Goal: Task Accomplishment & Management: Manage account settings

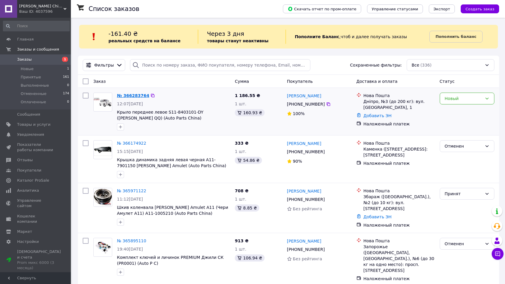
click at [133, 95] on link "№ 366283764" at bounding box center [133, 95] width 32 height 5
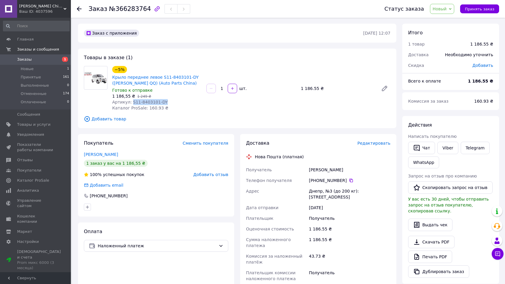
drag, startPoint x: 131, startPoint y: 103, endPoint x: 171, endPoint y: 102, distance: 39.9
click at [171, 102] on div "Артикул: S11-8403101-DY" at bounding box center [157, 102] width 90 height 6
copy span "S11-8403101-DY"
click at [36, 124] on span "Товары и услуги" at bounding box center [33, 124] width 33 height 5
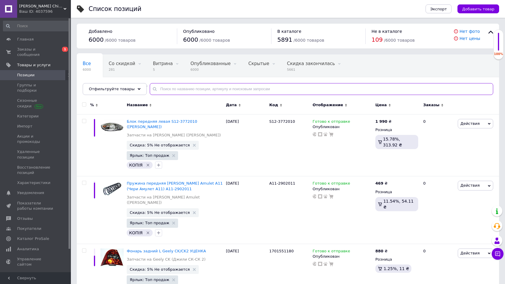
click at [164, 89] on input "text" at bounding box center [322, 89] width 344 height 12
paste input "S11-8403101-DY"
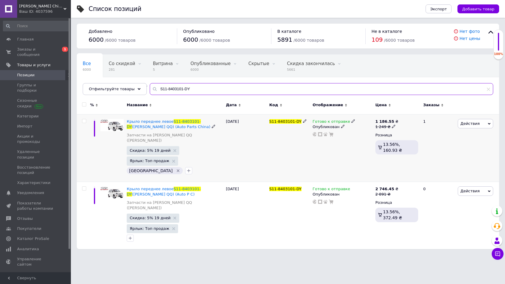
type input "S11-8403101-DY"
click at [352, 121] on icon at bounding box center [354, 121] width 4 height 4
click at [372, 132] on li "Нет в наличии" at bounding box center [386, 134] width 56 height 8
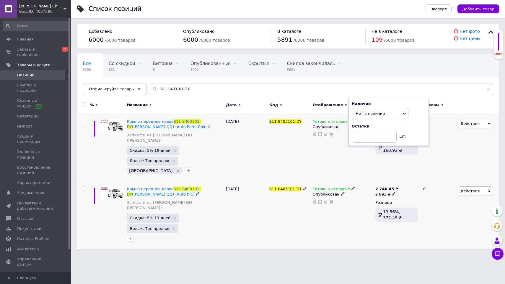
click at [393, 192] on icon at bounding box center [394, 194] width 4 height 4
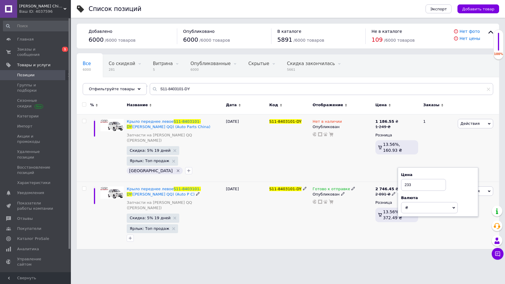
type input "2333"
click at [195, 192] on span "(Chery QQ) (Аuto Р С)" at bounding box center [163, 194] width 63 height 4
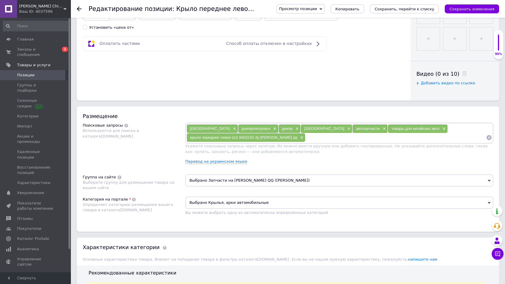
scroll to position [257, 0]
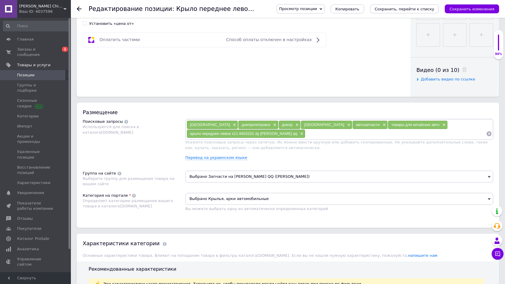
click at [248, 197] on span "Выбрано Крылья, арки автомобильные" at bounding box center [340, 199] width 308 height 12
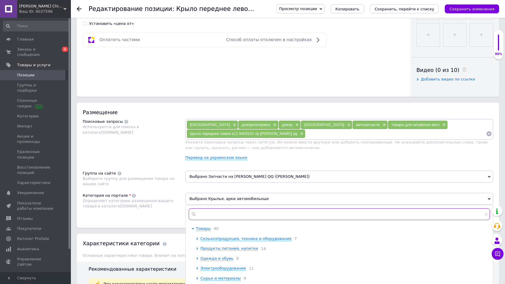
click at [216, 218] on input "text" at bounding box center [340, 214] width 302 height 12
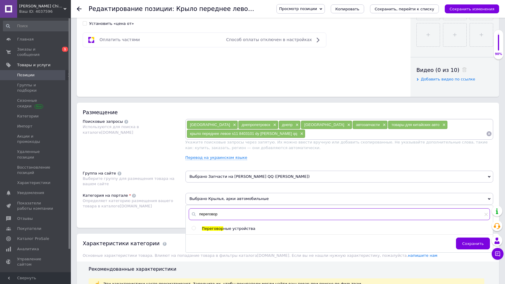
type input "переговор"
click at [193, 227] on input "radio" at bounding box center [194, 228] width 4 height 4
radio input "true"
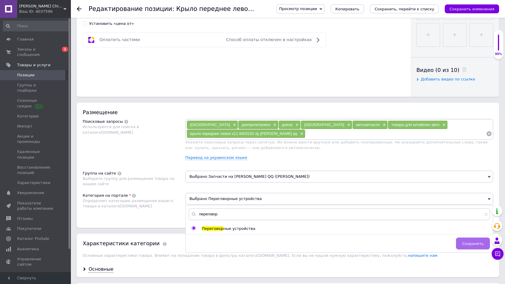
click at [470, 242] on span "Сохранить" at bounding box center [474, 243] width 22 height 4
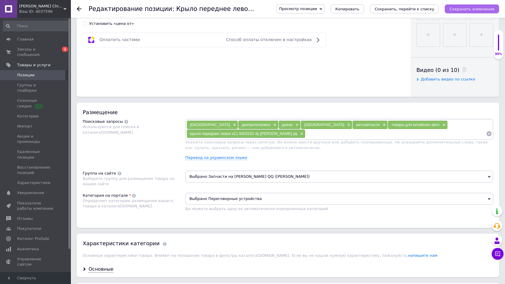
click at [469, 8] on icon "Сохранить изменения" at bounding box center [472, 9] width 45 height 4
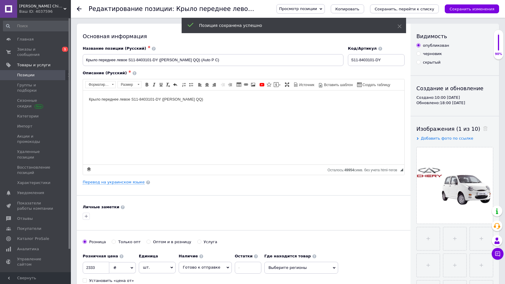
scroll to position [0, 0]
click at [77, 9] on use at bounding box center [79, 9] width 5 height 5
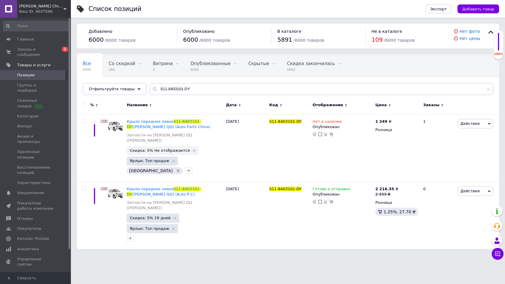
click at [40, 11] on div "Ваш ID: 4037596" at bounding box center [45, 11] width 52 height 5
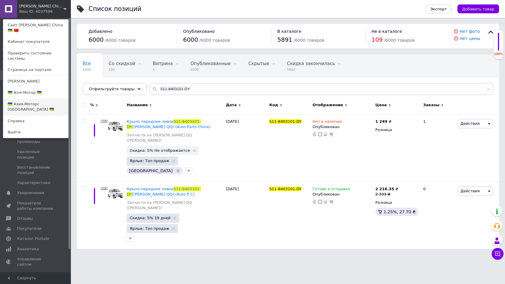
click at [40, 98] on link "🇺🇦 Азия-Моторс [GEOGRAPHIC_DATA] 🇺🇦" at bounding box center [35, 106] width 65 height 17
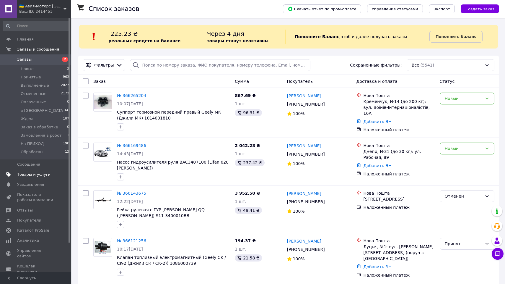
click at [46, 173] on span "Товары и услуги" at bounding box center [33, 174] width 33 height 5
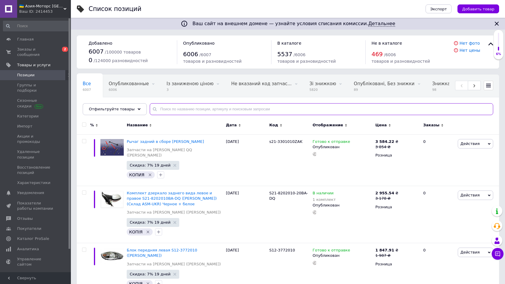
click at [182, 109] on input "text" at bounding box center [322, 109] width 344 height 12
paste input "S11-8403101-DY"
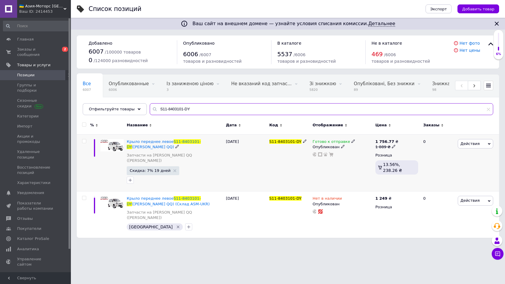
type input "S11-8403101-DY"
click at [393, 147] on icon at bounding box center [394, 147] width 4 height 4
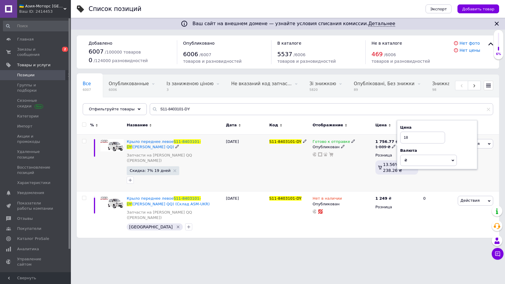
type input "1"
type input "2444"
click at [174, 145] on span "([PERSON_NAME] QQ)" at bounding box center [153, 147] width 42 height 4
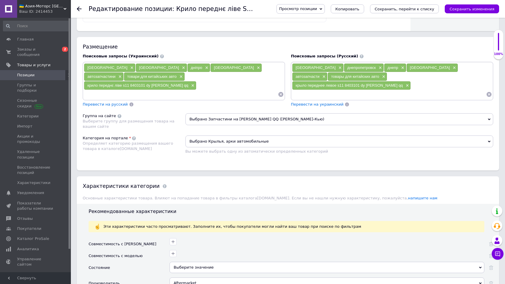
scroll to position [322, 0]
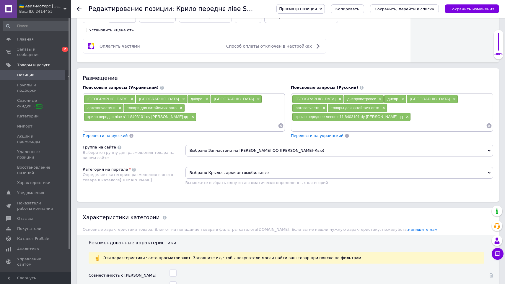
click at [268, 167] on span "Выбрано Крылья, арки автомобильные" at bounding box center [340, 173] width 308 height 12
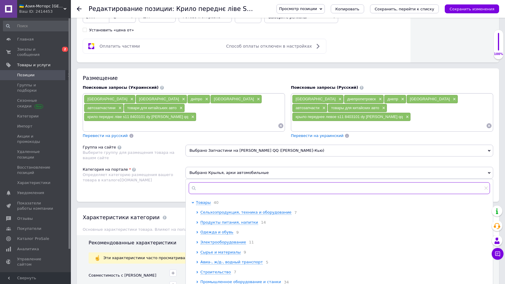
click at [210, 182] on input "text" at bounding box center [340, 188] width 302 height 12
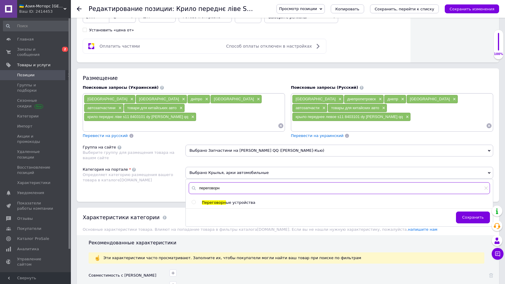
type input "переговорн"
click at [194, 200] on input "radio" at bounding box center [194, 202] width 4 height 4
radio input "true"
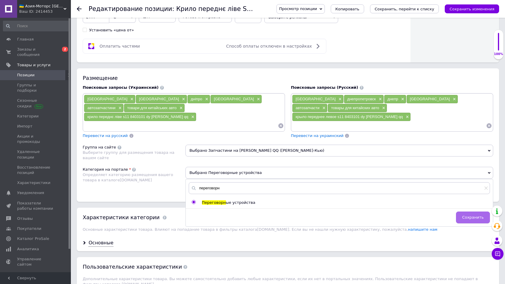
click at [480, 211] on button "Сохранить" at bounding box center [473, 217] width 34 height 12
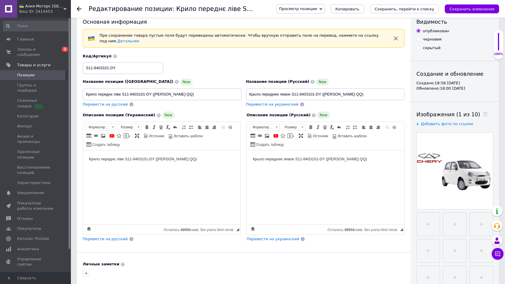
scroll to position [0, 0]
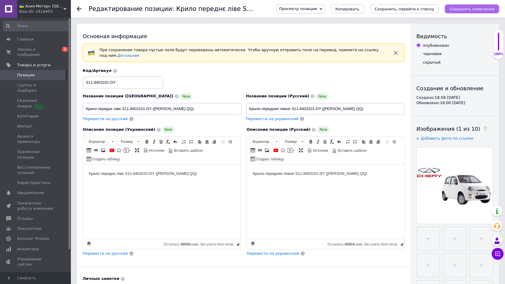
click at [483, 12] on button "Сохранить изменения" at bounding box center [472, 8] width 54 height 9
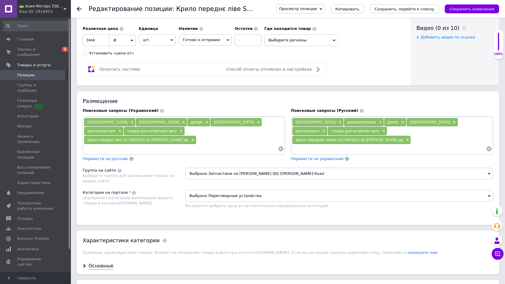
scroll to position [302, 0]
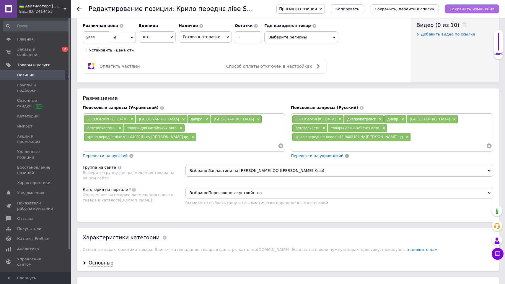
click at [469, 12] on button "Сохранить изменения" at bounding box center [472, 8] width 54 height 9
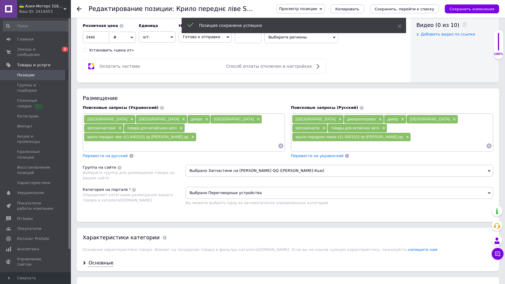
click at [77, 9] on use at bounding box center [79, 9] width 5 height 5
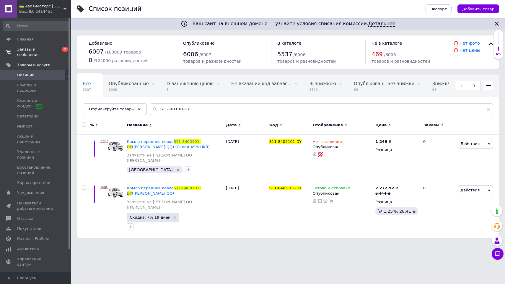
click at [25, 52] on span "Заказы и сообщения" at bounding box center [36, 52] width 38 height 11
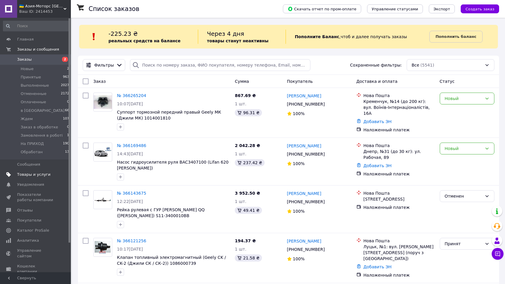
click at [48, 172] on span "Товары и услуги" at bounding box center [33, 174] width 33 height 5
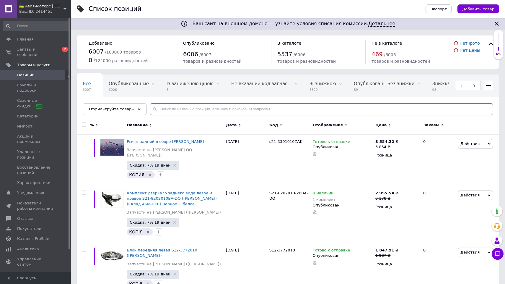
click at [167, 110] on input "text" at bounding box center [322, 109] width 344 height 12
paste input "S21-3772020"
type input "S21-3772020"
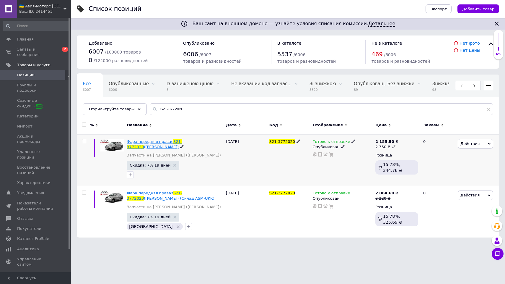
click at [175, 142] on span "S21-3772020" at bounding box center [154, 144] width 55 height 10
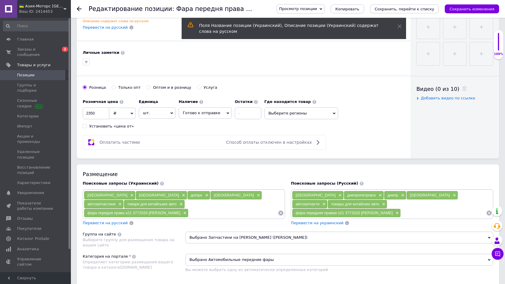
scroll to position [286, 0]
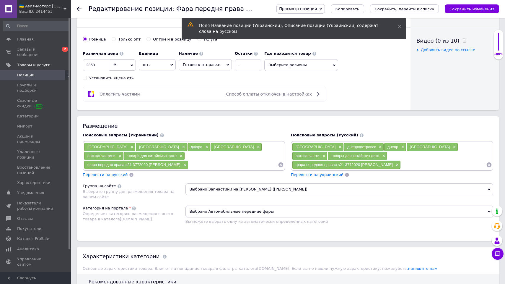
click at [268, 208] on span "Выбрано Автомобильные передние фары" at bounding box center [340, 211] width 308 height 12
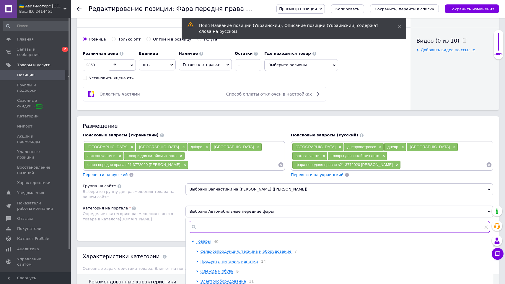
click at [213, 230] on input "text" at bounding box center [340, 227] width 302 height 12
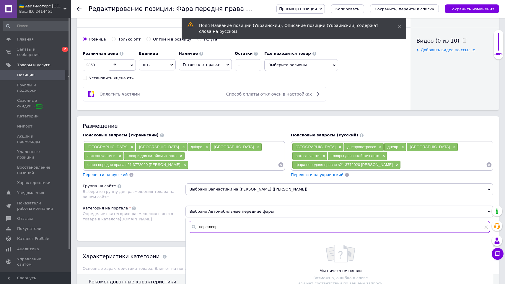
type input "переговор"
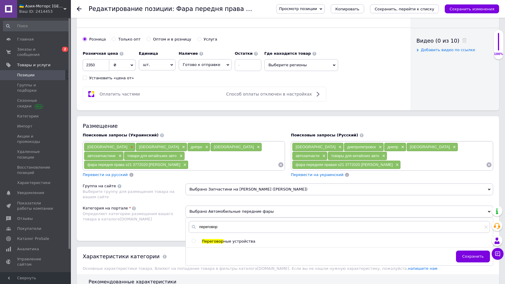
click at [129, 145] on span "×" at bounding box center [131, 147] width 5 height 5
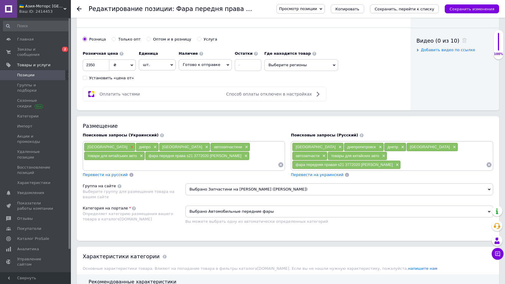
click at [129, 145] on span "×" at bounding box center [131, 147] width 5 height 5
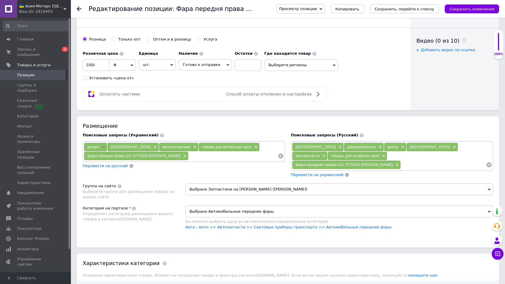
click at [105, 146] on span "×" at bounding box center [103, 147] width 5 height 5
click at [129, 145] on span "×" at bounding box center [131, 147] width 5 height 5
click at [116, 146] on div "автозапчастини ×" at bounding box center [103, 147] width 39 height 8
click at [121, 146] on span "×" at bounding box center [119, 147] width 5 height 5
click at [141, 145] on span "×" at bounding box center [140, 147] width 5 height 5
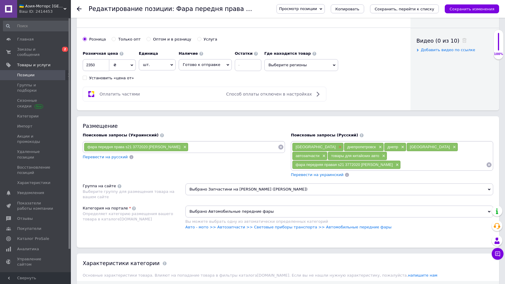
click at [337, 145] on span "×" at bounding box center [339, 147] width 5 height 5
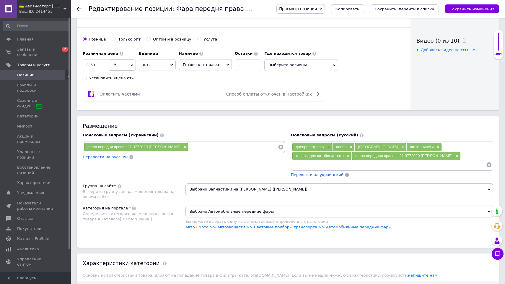
click at [330, 146] on span "×" at bounding box center [328, 147] width 5 height 5
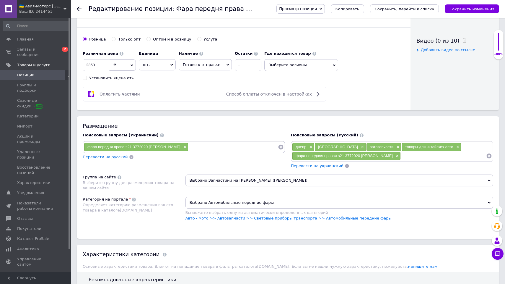
click at [360, 146] on span "×" at bounding box center [362, 147] width 5 height 5
click at [345, 145] on span "×" at bounding box center [346, 147] width 5 height 5
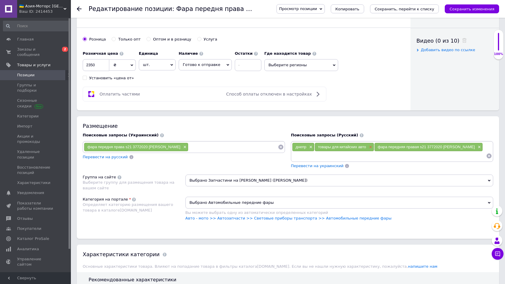
click at [372, 146] on span "×" at bounding box center [370, 147] width 5 height 5
click at [312, 146] on span "×" at bounding box center [310, 147] width 5 height 5
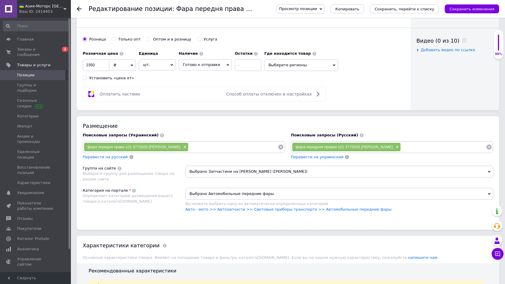
click at [201, 147] on input at bounding box center [234, 146] width 90 height 9
type input "[PERSON_NAME]"
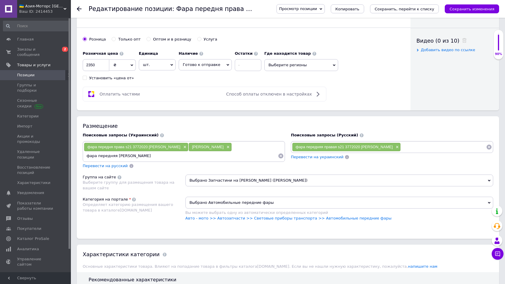
type input "фара передняя [PERSON_NAME]"
click at [410, 145] on input at bounding box center [443, 146] width 85 height 9
click at [320, 155] on span "Перевести на украинский" at bounding box center [317, 157] width 53 height 4
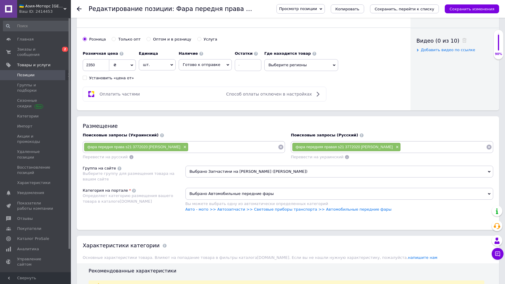
click at [217, 148] on input at bounding box center [234, 146] width 90 height 9
type input "фара передня джагі"
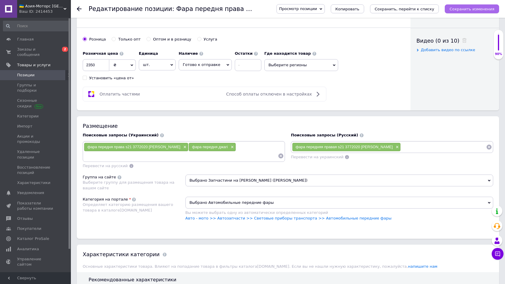
click at [473, 9] on icon "Сохранить изменения" at bounding box center [472, 9] width 45 height 4
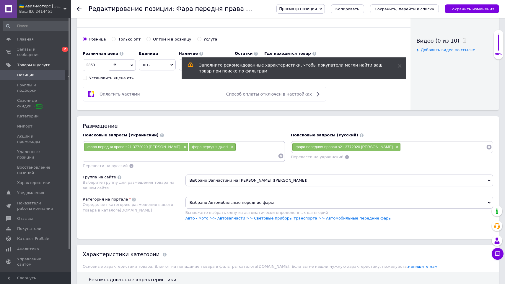
click at [309, 202] on span "Выбрано Автомобильные передние фары" at bounding box center [340, 203] width 308 height 12
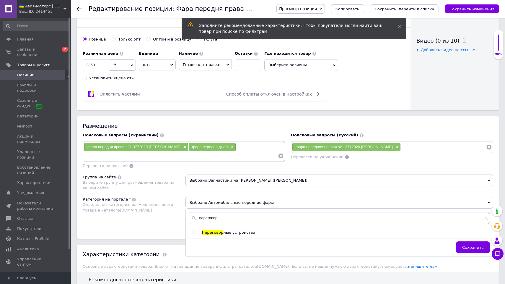
click at [195, 231] on input "radio" at bounding box center [194, 232] width 4 height 4
radio input "true"
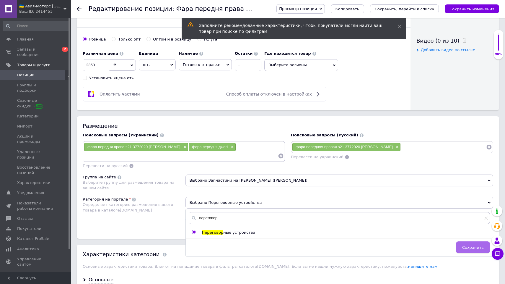
click at [465, 245] on span "Сохранить" at bounding box center [474, 247] width 22 height 4
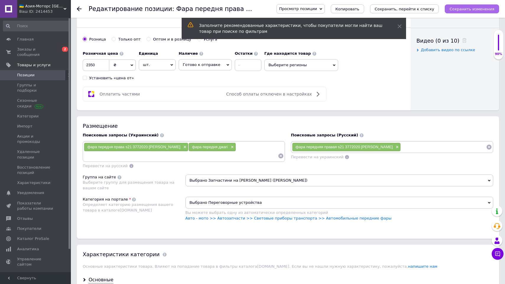
click at [479, 10] on icon "Сохранить изменения" at bounding box center [472, 9] width 45 height 4
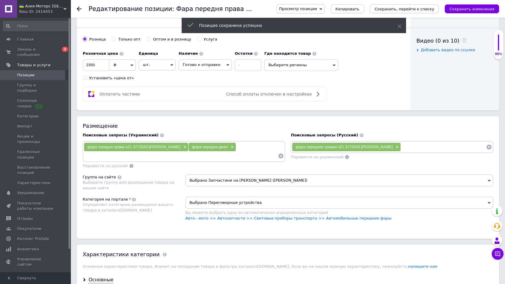
click at [418, 143] on input at bounding box center [443, 146] width 85 height 9
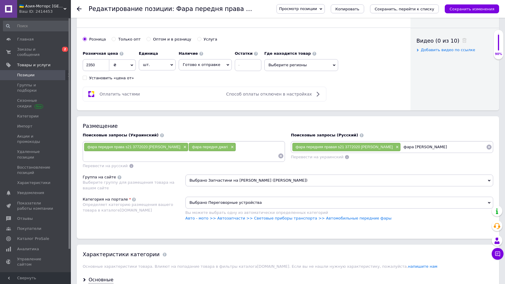
type input "[PERSON_NAME]"
type input "фара перердняя [PERSON_NAME]"
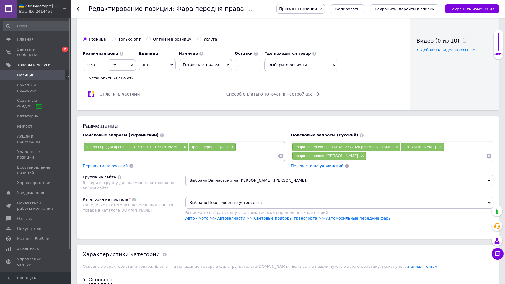
click at [236, 151] on input at bounding box center [181, 155] width 194 height 9
type input "[PERSON_NAME]"
click at [469, 9] on icon "Сохранить изменения" at bounding box center [472, 9] width 45 height 4
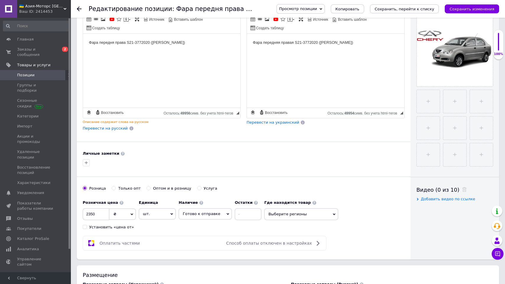
scroll to position [137, 0]
click at [101, 212] on input "2350" at bounding box center [96, 214] width 27 height 12
type input "2"
type input "1990"
click at [471, 7] on icon "Сохранить изменения" at bounding box center [472, 9] width 45 height 4
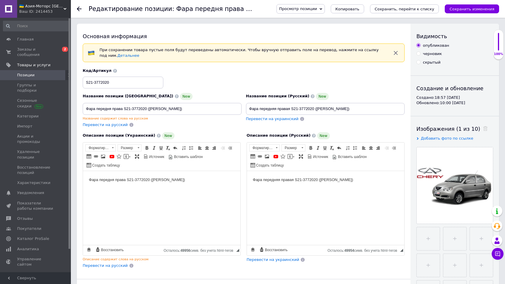
scroll to position [0, 0]
click at [115, 179] on body "Фара передня права S21-3772020 ([PERSON_NAME])" at bounding box center [162, 179] width 146 height 6
click at [115, 179] on p "Фара передн" at bounding box center [162, 179] width 146 height 6
drag, startPoint x: 101, startPoint y: 182, endPoint x: 89, endPoint y: 188, distance: 14.4
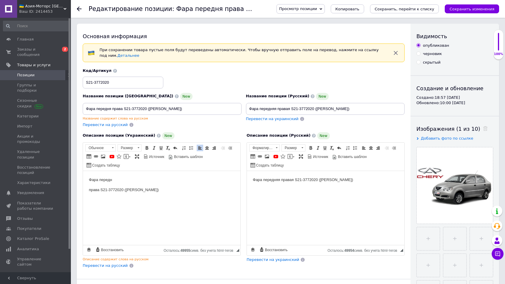
click at [89, 188] on html "Фара передн права S21-3772020 ([PERSON_NAME])" at bounding box center [162, 185] width 158 height 28
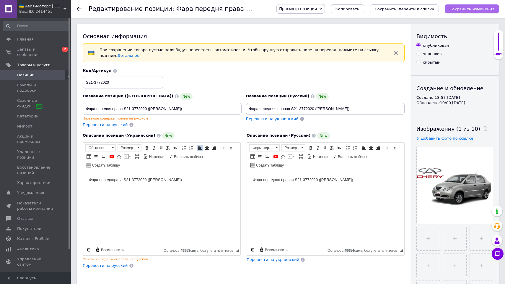
click at [472, 10] on icon "Сохранить изменения" at bounding box center [472, 9] width 45 height 4
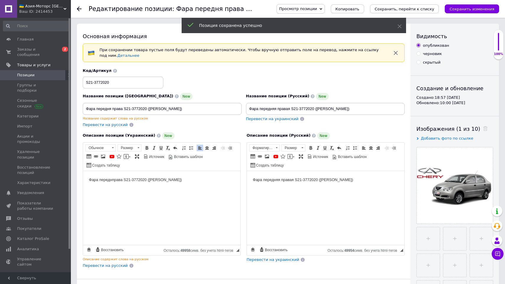
click at [78, 8] on icon at bounding box center [79, 9] width 5 height 5
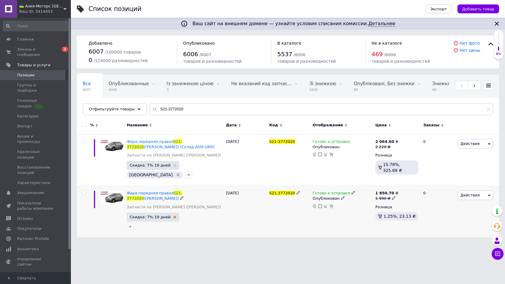
click at [174, 216] on icon at bounding box center [175, 217] width 3 height 3
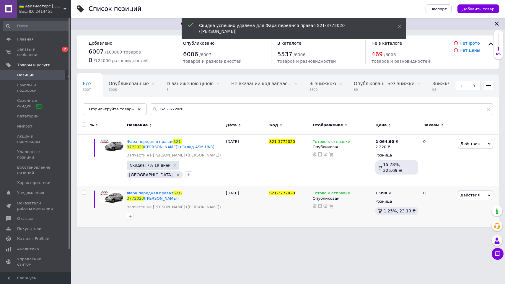
click at [51, 12] on div "Ваш ID: 2414453" at bounding box center [45, 11] width 52 height 5
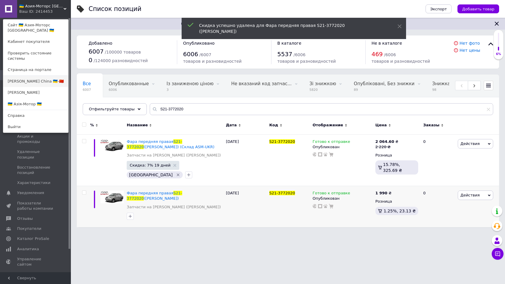
click at [46, 80] on link "[PERSON_NAME] Сhina 🇺🇦-🇨🇳" at bounding box center [35, 81] width 65 height 11
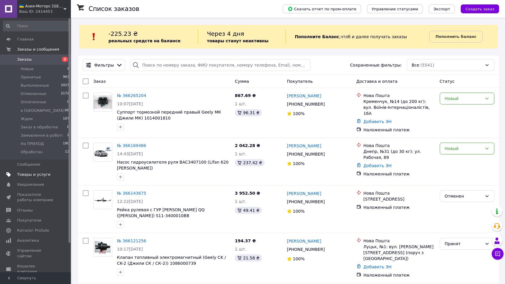
click at [42, 172] on span "Товары и услуги" at bounding box center [33, 174] width 33 height 5
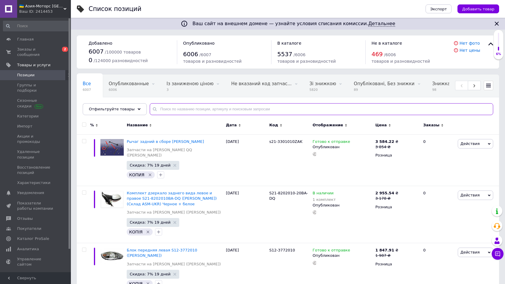
click at [200, 108] on input "text" at bounding box center [322, 109] width 344 height 12
paste input "S21-3772020"
type input "S21-3772020"
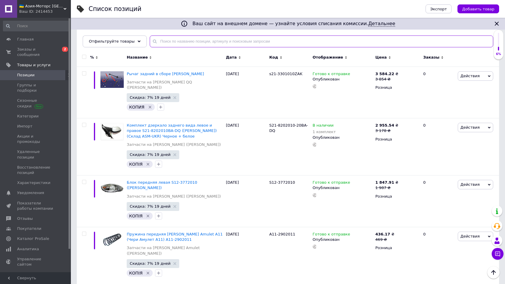
scroll to position [67, 0]
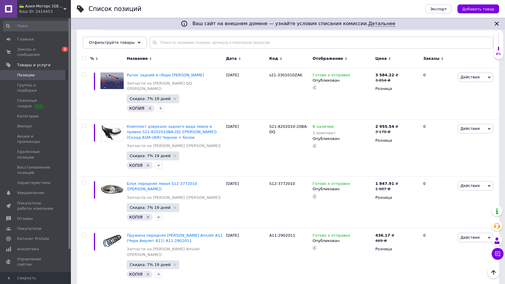
click at [84, 59] on input "checkbox" at bounding box center [84, 58] width 4 height 4
checkbox input "true"
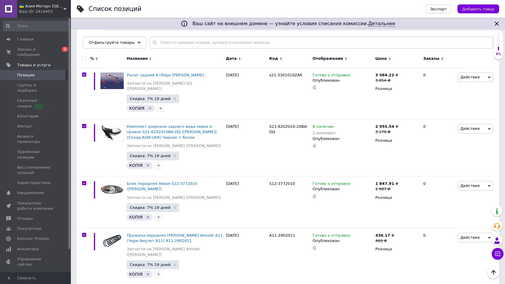
checkbox input "true"
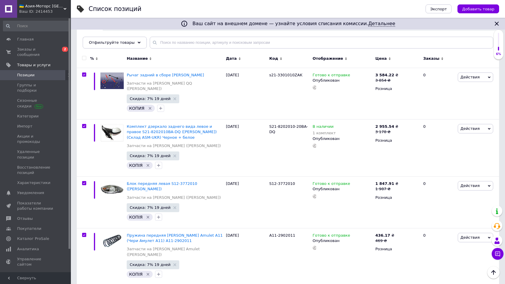
checkbox input "true"
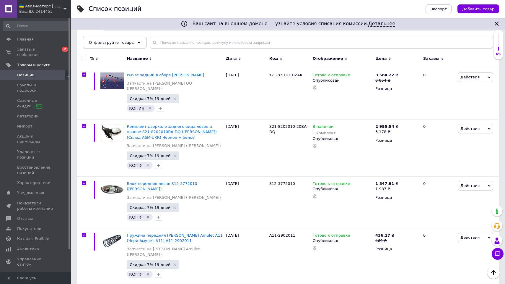
checkbox input "true"
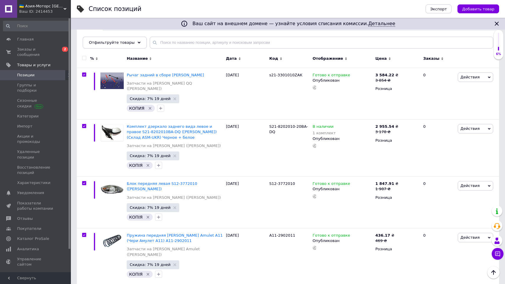
checkbox input "true"
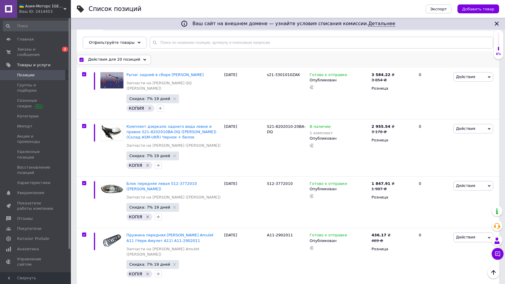
click at [135, 59] on span "Действия для 20 позиций" at bounding box center [114, 59] width 52 height 5
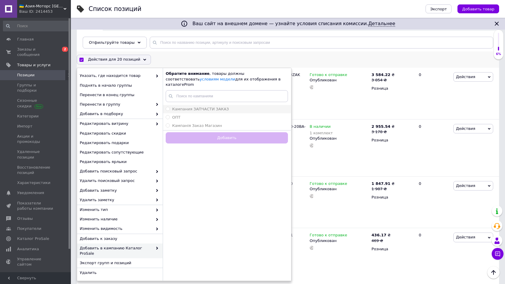
click at [200, 107] on span "Кампания ЗАПЧАСТИ ЗАКАЗ" at bounding box center [200, 109] width 57 height 4
click at [170, 107] on input "Кампания ЗАПЧАСТИ ЗАКАЗ" at bounding box center [168, 109] width 4 height 4
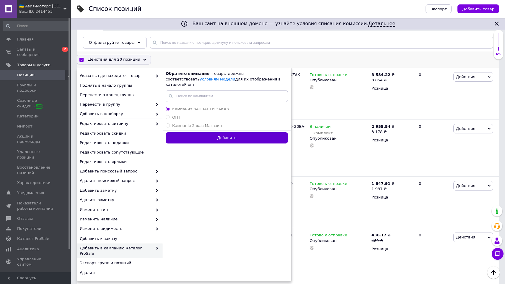
click at [234, 132] on button "Добавить" at bounding box center [227, 138] width 122 height 12
radio input "false"
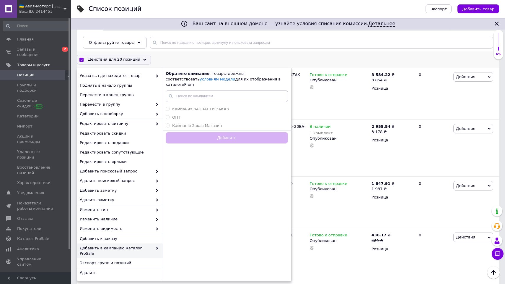
checkbox input "false"
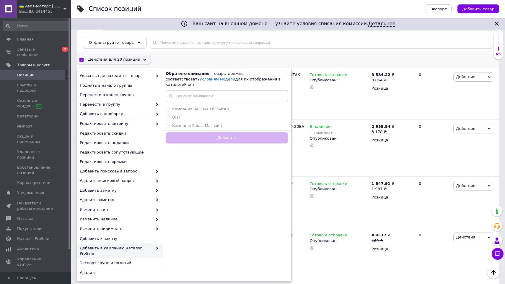
checkbox input "false"
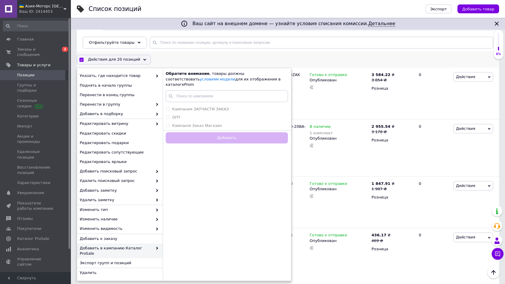
checkbox input "false"
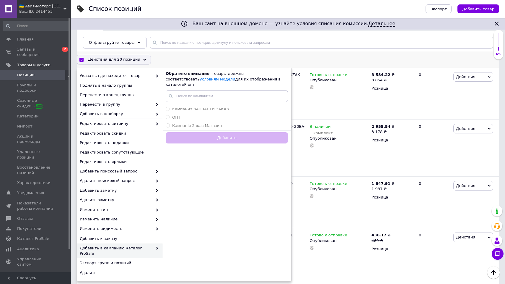
checkbox input "false"
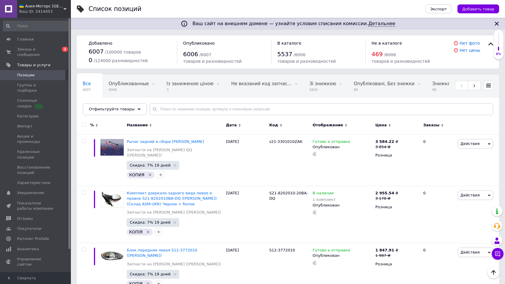
scroll to position [0, 0]
click at [196, 108] on input "text" at bounding box center [322, 109] width 344 height 12
paste input "S21-3772020"
type input "S21-3772020"
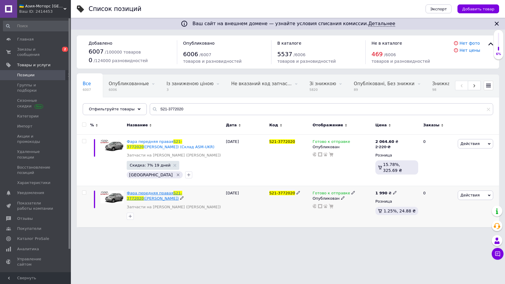
click at [161, 193] on span "Фара передняя правая" at bounding box center [150, 193] width 47 height 4
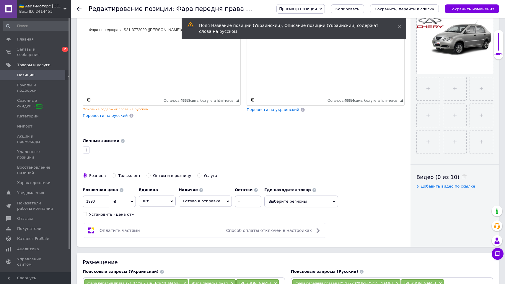
scroll to position [160, 0]
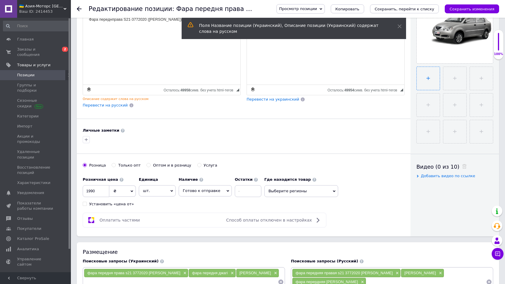
click at [431, 80] on input "file" at bounding box center [428, 78] width 23 height 23
type input "C:\fakepath\Xnip2025-10-12_18-33-49.jpg"
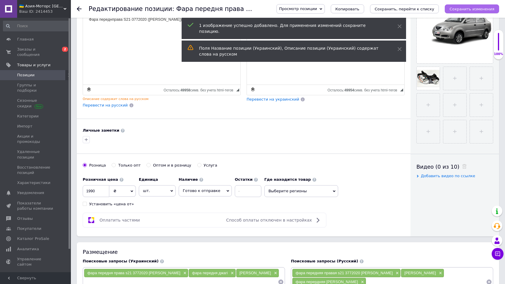
click at [481, 10] on icon "Сохранить изменения" at bounding box center [472, 9] width 45 height 4
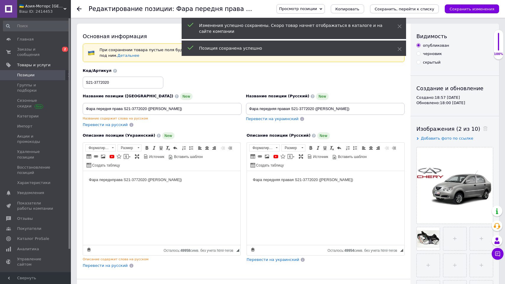
scroll to position [0, 0]
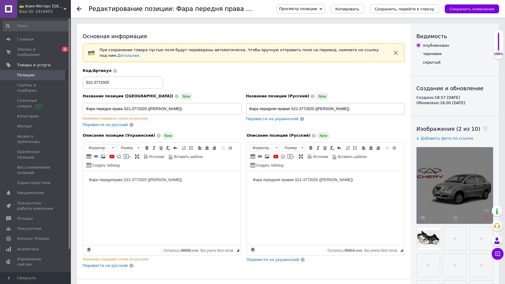
click at [487, 217] on icon at bounding box center [487, 217] width 4 height 4
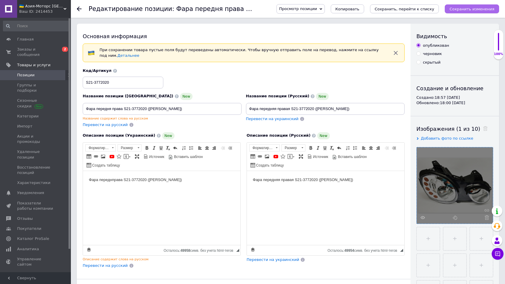
click at [472, 10] on icon "Сохранить изменения" at bounding box center [472, 9] width 45 height 4
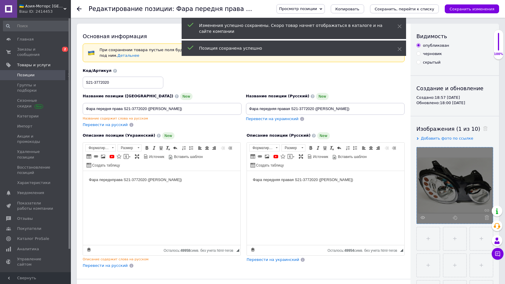
click at [77, 8] on icon at bounding box center [79, 9] width 5 height 5
